Goal: Task Accomplishment & Management: Use online tool/utility

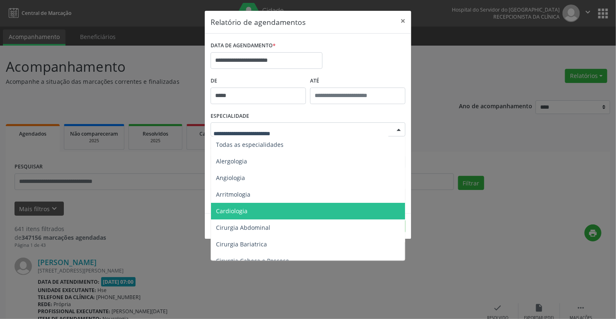
click at [257, 214] on span "Cardiologia" at bounding box center [308, 211] width 195 height 17
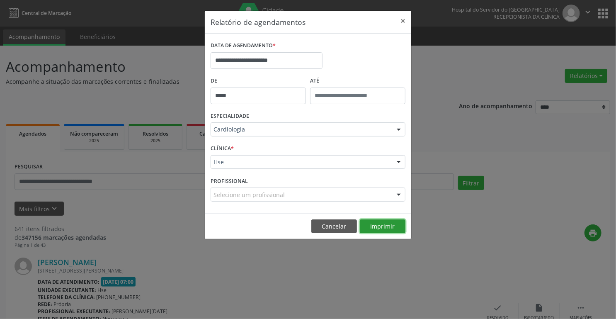
click at [376, 227] on button "Imprimir" at bounding box center [383, 226] width 46 height 14
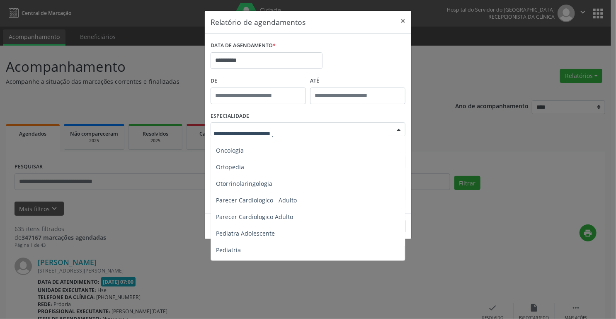
scroll to position [1161, 0]
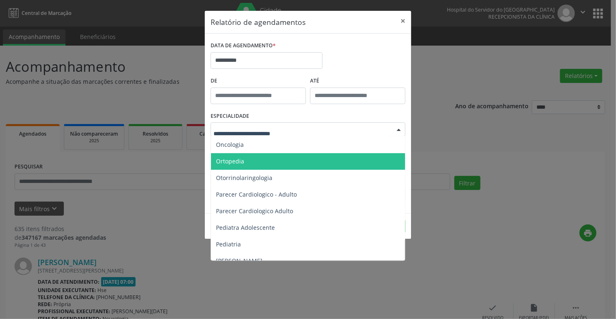
click at [228, 161] on span "Ortopedia" at bounding box center [230, 161] width 28 height 8
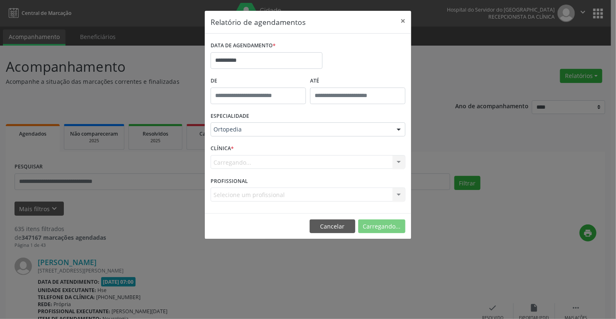
click at [228, 161] on form "**********" at bounding box center [308, 123] width 195 height 168
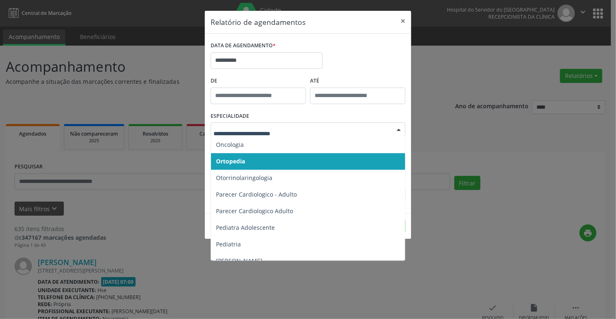
click at [261, 162] on span "Ortopedia" at bounding box center [308, 161] width 195 height 17
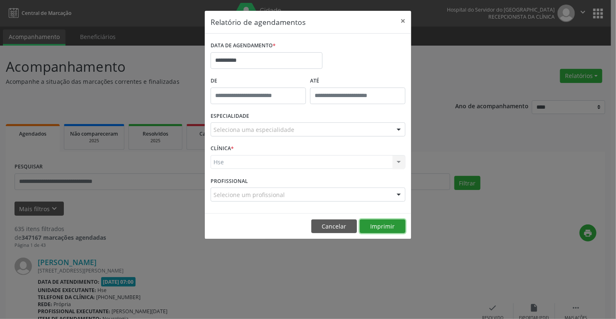
click at [386, 225] on button "Imprimir" at bounding box center [383, 226] width 46 height 14
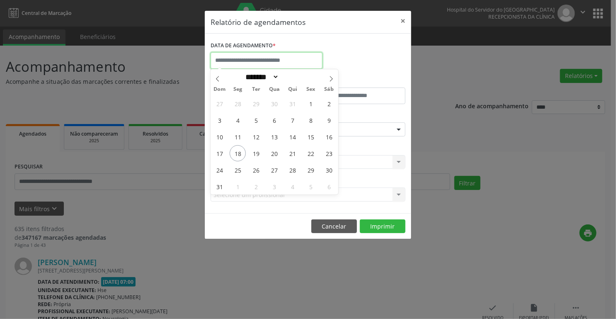
click at [263, 58] on input "text" at bounding box center [267, 60] width 112 height 17
click at [240, 150] on span "18" at bounding box center [238, 153] width 16 height 16
type input "**********"
click at [243, 149] on span "18" at bounding box center [238, 153] width 16 height 16
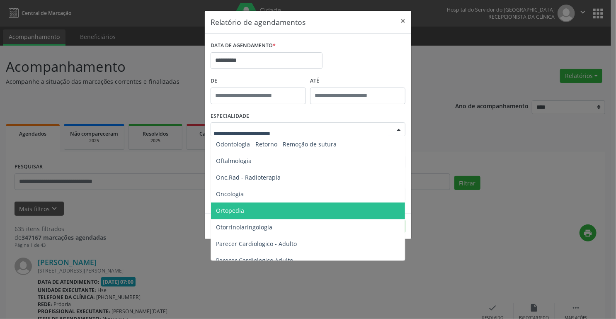
scroll to position [1128, 0]
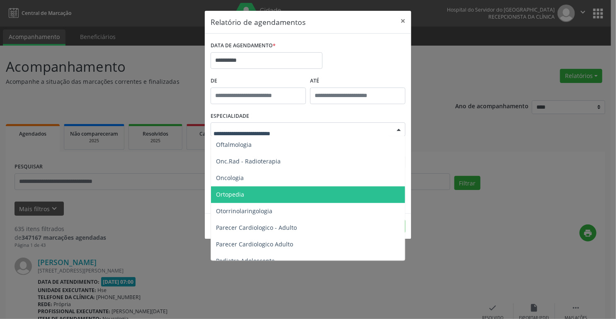
click at [250, 196] on span "Ortopedia" at bounding box center [308, 194] width 195 height 17
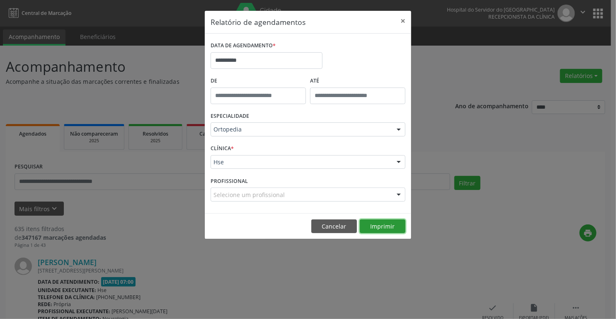
click at [382, 223] on button "Imprimir" at bounding box center [383, 226] width 46 height 14
